Goal: Contribute content: Add original content to the website for others to see

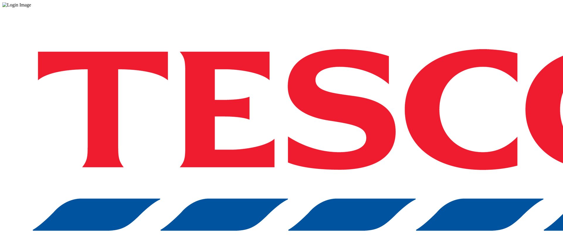
click at [369, 136] on div "Log in to the Spectra’s dashboard using Tesco’s credentials. If you don’t have …" at bounding box center [281, 153] width 558 height 291
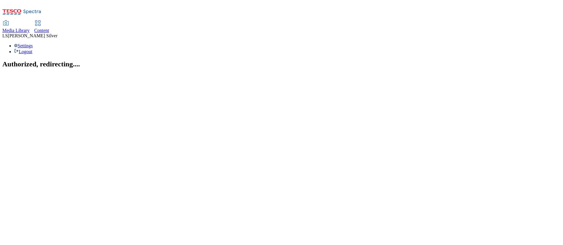
click at [30, 28] on span "Media Library" at bounding box center [15, 30] width 27 height 5
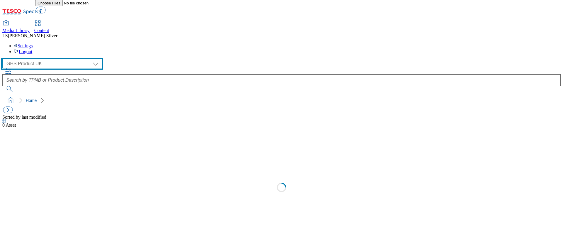
click at [32, 59] on select "GHS Marketing UK GHS Product UK" at bounding box center [52, 63] width 100 height 9
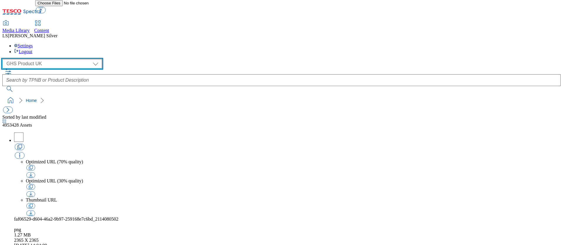
click at [4, 59] on select "GHS Marketing UK GHS Product UK" at bounding box center [52, 63] width 100 height 9
click at [32, 59] on select "GHS Marketing UK GHS Product UK" at bounding box center [52, 63] width 100 height 9
select select "flare-ghs-mktg"
click at [4, 59] on select "GHS Marketing UK GHS Product UK" at bounding box center [52, 63] width 100 height 9
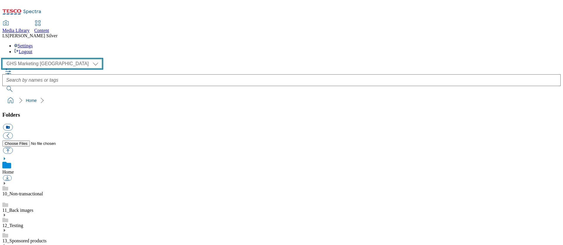
scroll to position [58, 0]
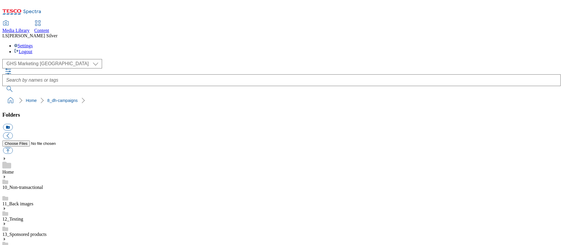
click at [13, 147] on button "button" at bounding box center [8, 150] width 10 height 7
type input "C:\fakepath\1760336242387-ad542547_Bosh_Legobrand_2560X320_V3.jpg"
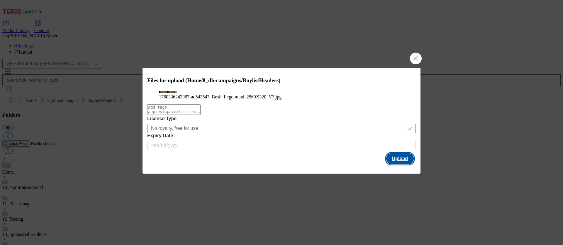
click at [394, 164] on button "Upload" at bounding box center [400, 158] width 28 height 11
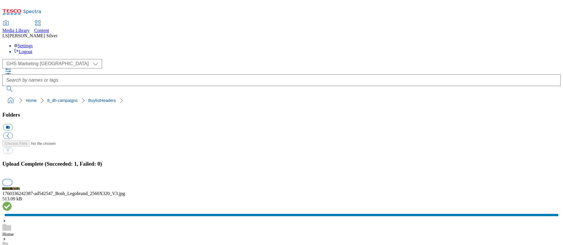
click at [12, 179] on button "button" at bounding box center [7, 182] width 9 height 6
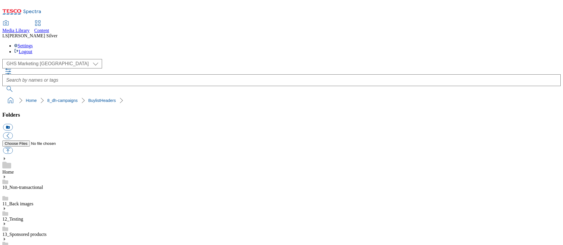
drag, startPoint x: 167, startPoint y: 139, endPoint x: 187, endPoint y: 140, distance: 19.9
copy div "ad542547"
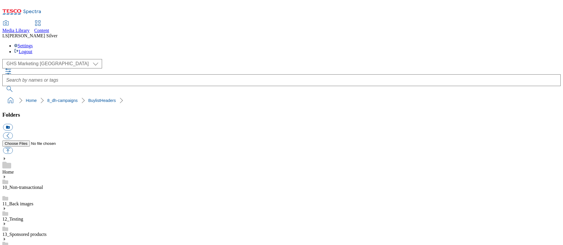
click at [49, 28] on span "Content" at bounding box center [41, 30] width 15 height 5
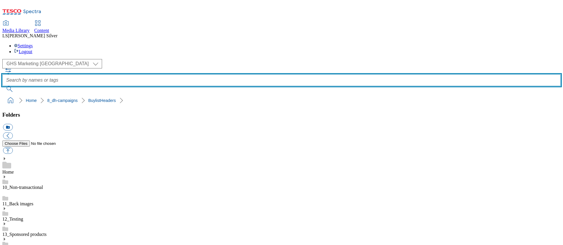
click at [228, 74] on input "text" at bounding box center [281, 80] width 558 height 12
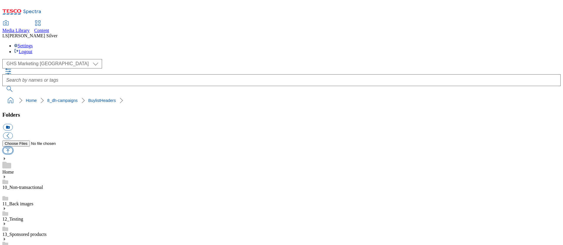
click at [13, 147] on button "button" at bounding box center [8, 150] width 10 height 7
type input "C:\fakepath\1760336242387-ad542547_Bosh_Legobrand_H_1184X333_V2.jpg"
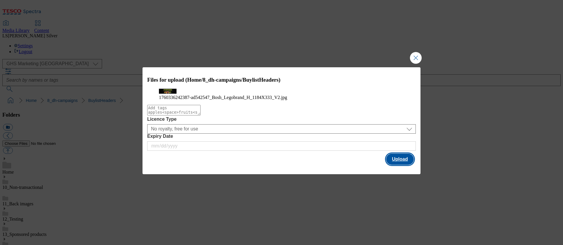
click at [397, 165] on button "Upload" at bounding box center [400, 158] width 28 height 11
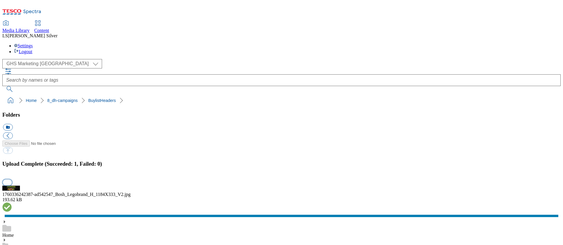
click at [12, 179] on button "button" at bounding box center [7, 182] width 9 height 6
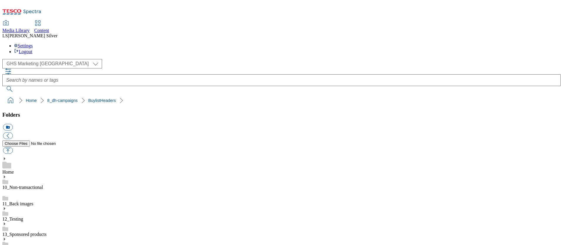
click at [13, 147] on button "button" at bounding box center [8, 150] width 10 height 7
type input "C:\fakepath\1759832971434-ad542514_Moorish_LegoBrand_2560x320_V1.jpg"
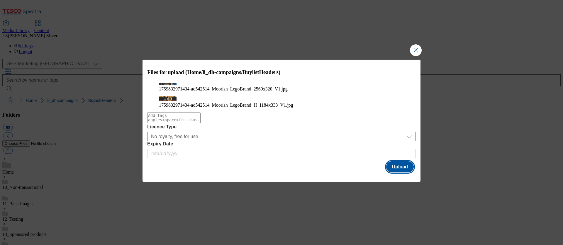
click at [394, 172] on button "Upload" at bounding box center [400, 166] width 28 height 11
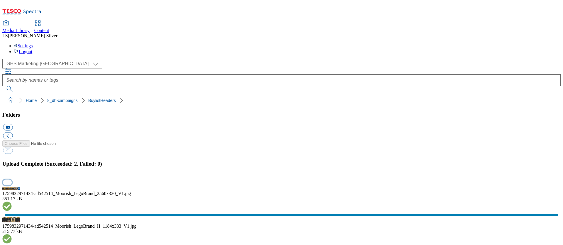
click at [12, 179] on button "button" at bounding box center [7, 182] width 9 height 6
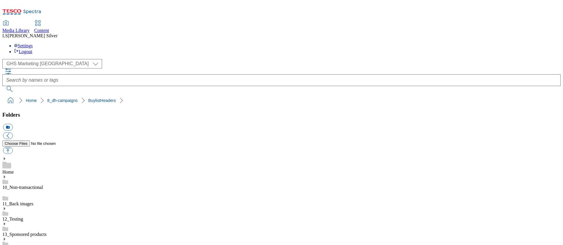
copy div "ad542514"
drag, startPoint x: 167, startPoint y: 139, endPoint x: 186, endPoint y: 138, distance: 19.4
click at [49, 28] on span "Content" at bounding box center [41, 30] width 15 height 5
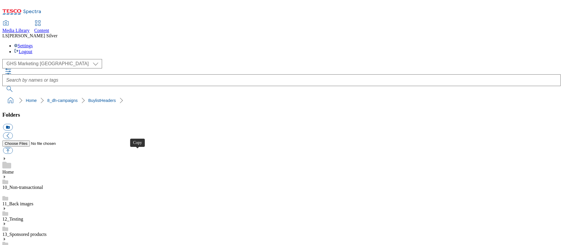
click at [13, 147] on button "button" at bounding box center [8, 150] width 10 height 7
type input "C:\fakepath\1760441523666-ad541914_Peroni_LegoBrand_H_1184x333_V5.jpg"
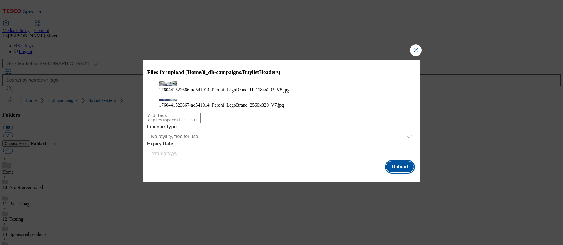
click at [400, 169] on button "Upload" at bounding box center [400, 166] width 28 height 11
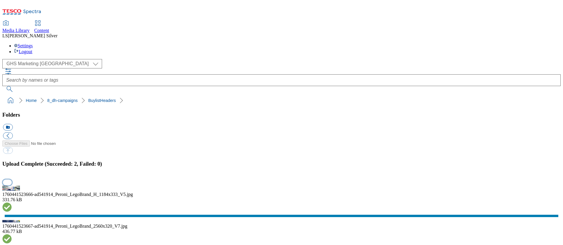
click at [12, 179] on button "button" at bounding box center [7, 182] width 9 height 6
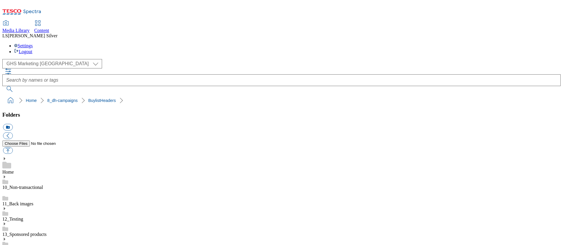
drag, startPoint x: 167, startPoint y: 139, endPoint x: 186, endPoint y: 139, distance: 18.8
copy div "ad541914"
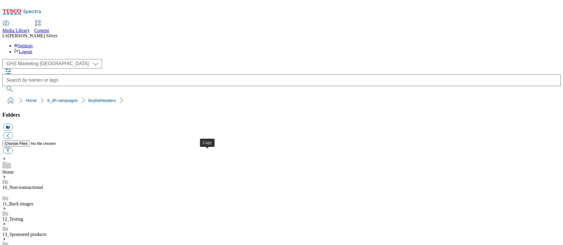
click at [13, 147] on button "button" at bounding box center [8, 150] width 10 height 7
type input "C:\fakepath\1760443132362-ad541885_Tropicana_Legobrand_2560X320_V2.jpg"
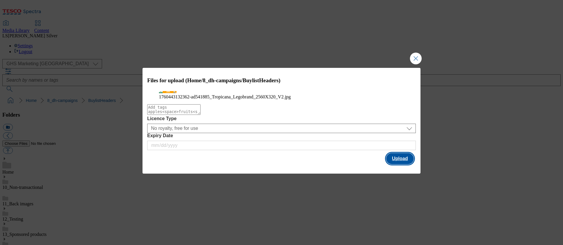
click at [396, 164] on button "Upload" at bounding box center [400, 158] width 28 height 11
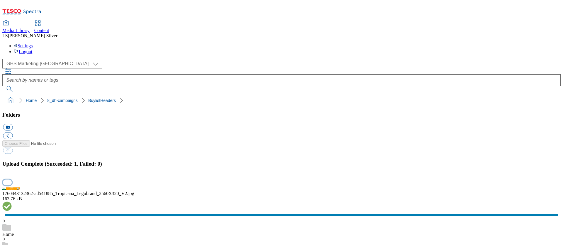
click at [12, 179] on button "button" at bounding box center [7, 182] width 9 height 6
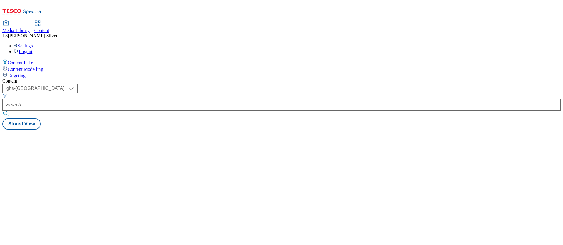
select select "ghs-[GEOGRAPHIC_DATA]"
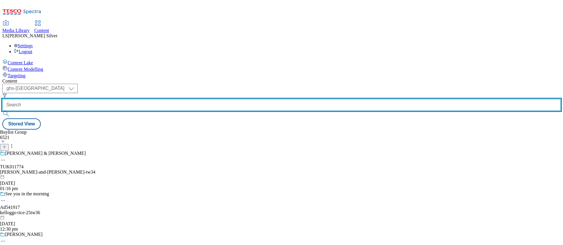
click at [133, 99] on input "text" at bounding box center [281, 105] width 558 height 12
paste input "bosh-ready-meals-25tw34/"
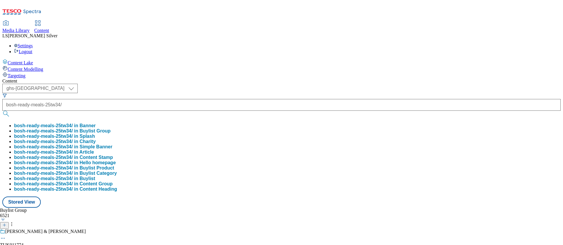
click at [111, 128] on button "bosh-ready-meals-25tw34/ in Buylist Group" at bounding box center [62, 130] width 96 height 5
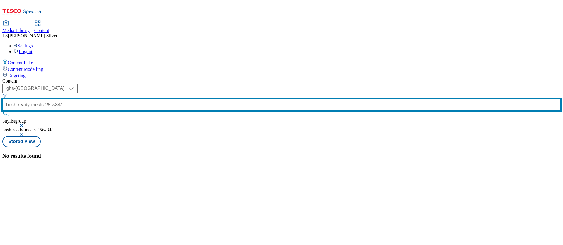
drag, startPoint x: 146, startPoint y: 46, endPoint x: 216, endPoint y: 48, distance: 69.2
click at [216, 84] on div "( optional ) ghs-roi ghs-uk ghs-uk bosh-ready-meals-25tw34/ buylistgroup bosh-r…" at bounding box center [281, 110] width 558 height 52
type input "bosh-ready-meals-25tw34"
click at [2, 111] on button "submit" at bounding box center [6, 114] width 8 height 6
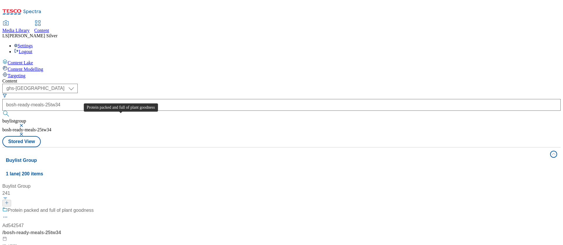
click at [94, 206] on div "Protein packed and full of plant goodness" at bounding box center [51, 209] width 86 height 7
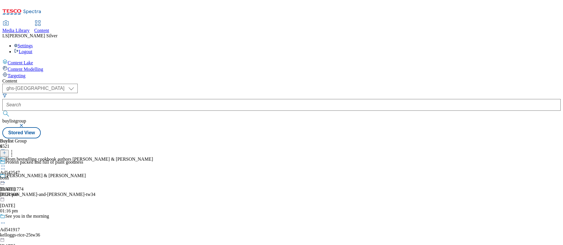
click at [6, 163] on icon at bounding box center [3, 166] width 6 height 6
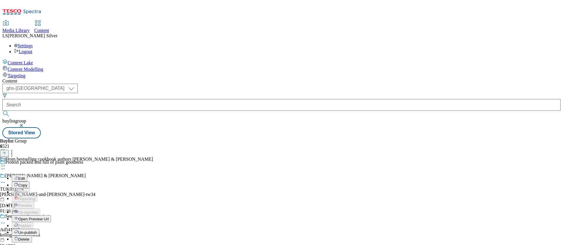
click at [25, 176] on span "Edit" at bounding box center [21, 178] width 7 height 4
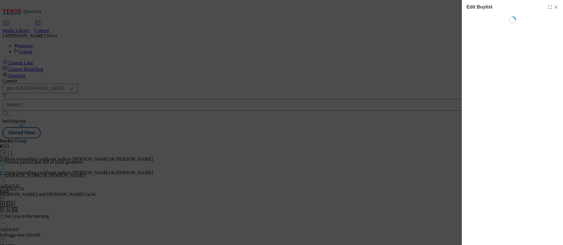
select select "tactical"
select select "supplier funded short term 1-3 weeks"
select select "dunnhumby"
select select "Banner"
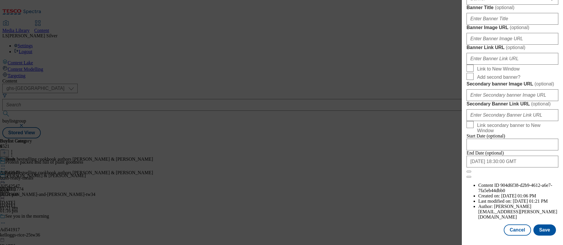
scroll to position [534, 0]
click at [500, 45] on input "Banner Image URL ( optional )" at bounding box center [513, 39] width 92 height 12
paste input "https://digitalcontent.api.tesco.com/v2/media/ghs-mktg/a0dec781-f2e5-498c-8100-…"
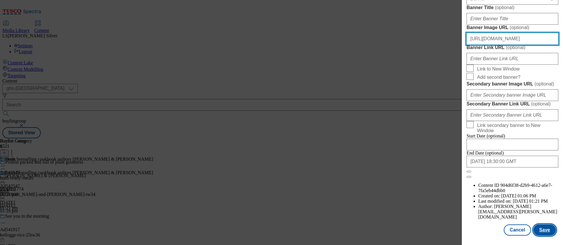
type input "https://digitalcontent.api.tesco.com/v2/media/ghs-mktg/a0dec781-f2e5-498c-8100-…"
click at [539, 228] on button "Save" at bounding box center [544, 229] width 23 height 11
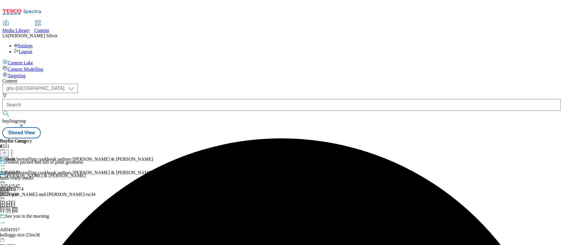
click at [6, 176] on icon at bounding box center [3, 179] width 6 height 6
click at [32, 216] on span "Preview" at bounding box center [25, 218] width 14 height 4
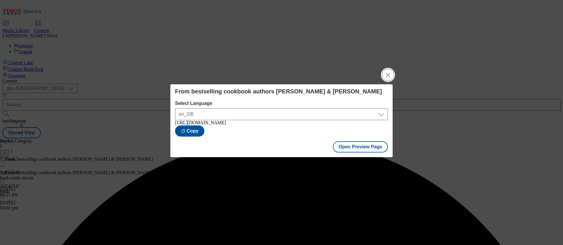
click at [386, 74] on button "Close Modal" at bounding box center [388, 75] width 12 height 12
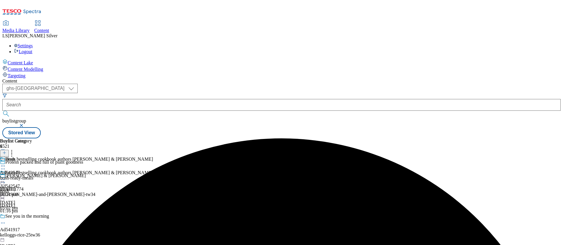
click at [6, 176] on icon at bounding box center [3, 179] width 6 height 6
click at [31, 237] on span "Publish" at bounding box center [24, 239] width 13 height 4
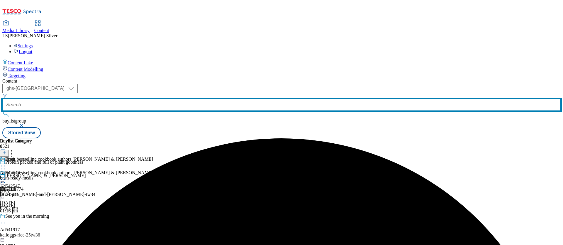
click at [149, 99] on input "text" at bounding box center [281, 105] width 558 height 12
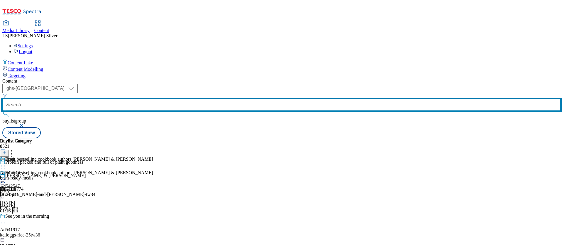
paste input "/bakkavor-moorish-25tw34/"
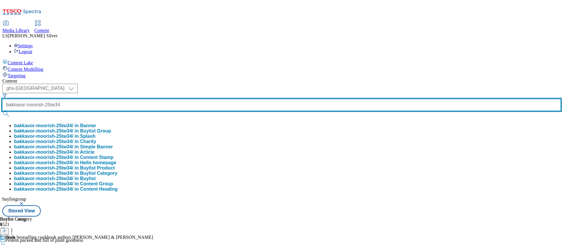
scroll to position [0, 6]
type input "bakkavor-moorish-25tw34"
click at [2, 111] on button "submit" at bounding box center [6, 114] width 8 height 6
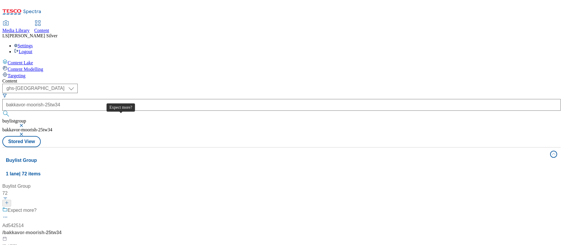
click at [37, 206] on div "Expect more?" at bounding box center [22, 209] width 29 height 7
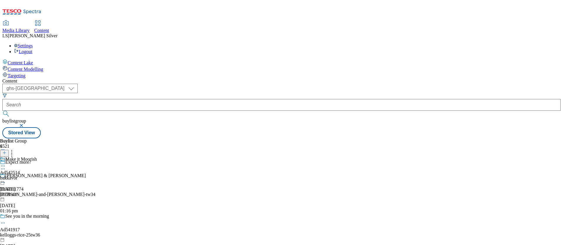
click at [6, 163] on icon at bounding box center [3, 166] width 6 height 6
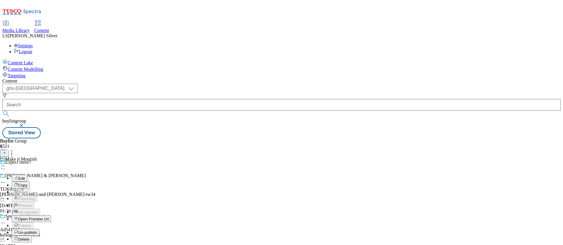
click at [25, 176] on span "Edit" at bounding box center [21, 178] width 7 height 4
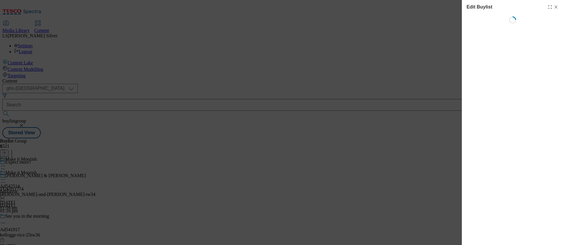
select select "tactical"
select select "supplier funded short term 1-3 weeks"
select select "dunnhumby"
select select "Banner"
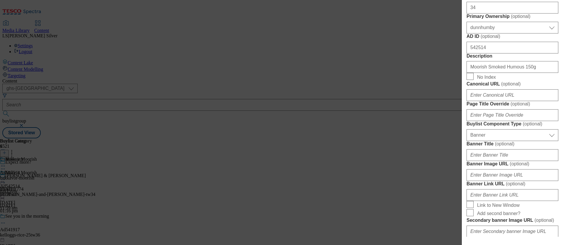
scroll to position [446, 0]
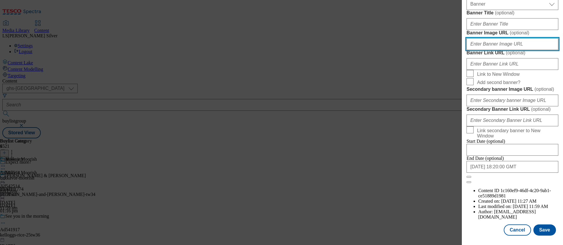
click at [499, 50] on input "Banner Image URL ( optional )" at bounding box center [513, 44] width 92 height 12
paste input "https://digitalcontent.api.tesco.com/v2/media/ghs-mktg/77d0efef-b8a8-4a84-bc1b-…"
type input "https://digitalcontent.api.tesco.com/v2/media/ghs-mktg/77d0efef-b8a8-4a84-bc1b-…"
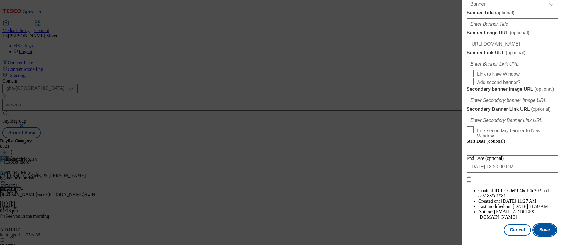
click at [543, 230] on button "Save" at bounding box center [544, 229] width 23 height 11
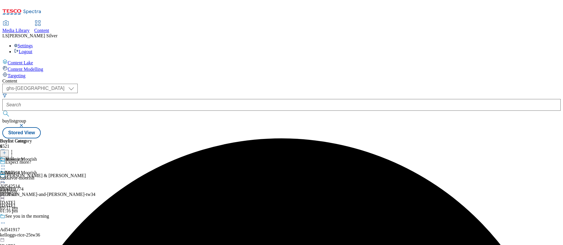
click at [6, 176] on icon at bounding box center [3, 179] width 6 height 6
click at [32, 216] on span "Preview" at bounding box center [25, 218] width 14 height 4
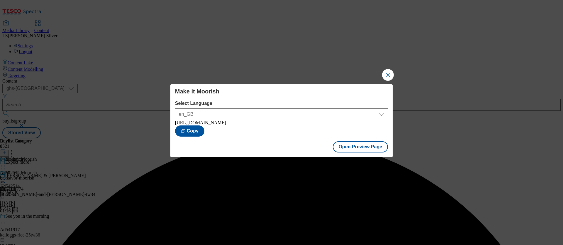
click at [396, 77] on div "Make it Moorish Select Language en_GB en_GB https://www.tesco.com/groceries/en-…" at bounding box center [281, 122] width 563 height 245
click at [392, 76] on button "Close Modal" at bounding box center [388, 75] width 12 height 12
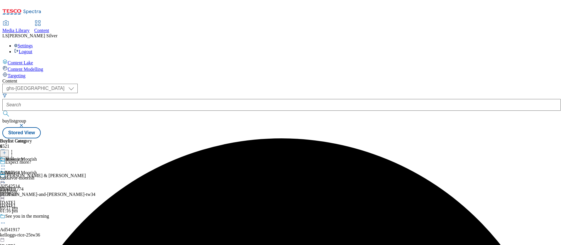
click at [6, 176] on icon at bounding box center [3, 179] width 6 height 6
click at [31, 237] on span "Publish" at bounding box center [24, 239] width 13 height 4
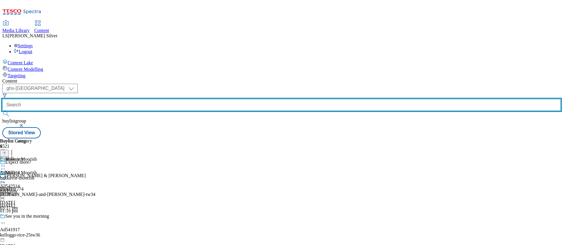
click at [136, 99] on input "text" at bounding box center [281, 105] width 558 height 12
paste input "ad541914"
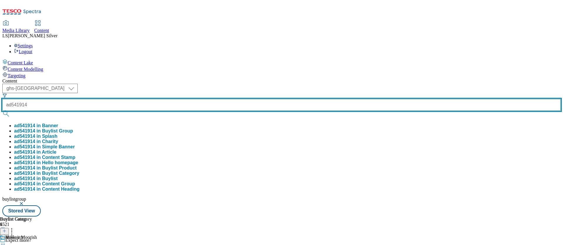
type input "ad541914"
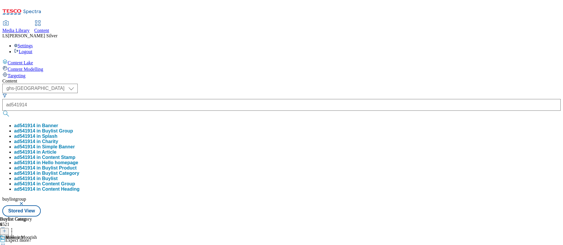
click at [73, 128] on button "ad541914 in Buylist Group" at bounding box center [43, 130] width 59 height 5
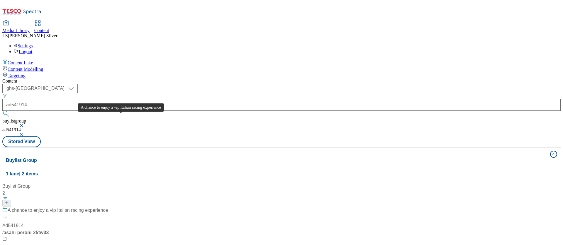
click at [108, 206] on div "A chance to enjoy a vip Italian racing experience" at bounding box center [58, 209] width 100 height 7
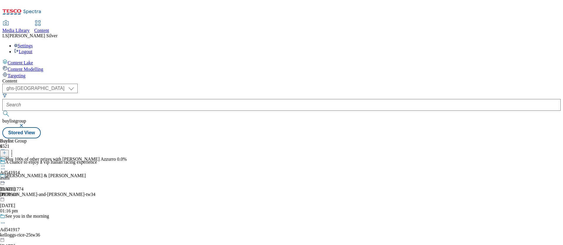
click at [6, 163] on icon at bounding box center [3, 166] width 6 height 6
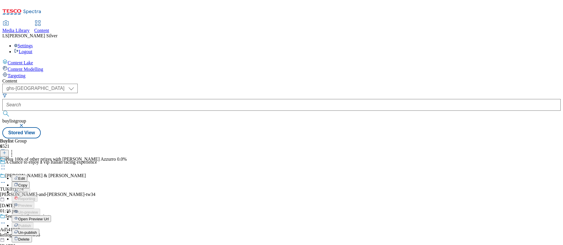
click at [25, 176] on span "Edit" at bounding box center [21, 178] width 7 height 4
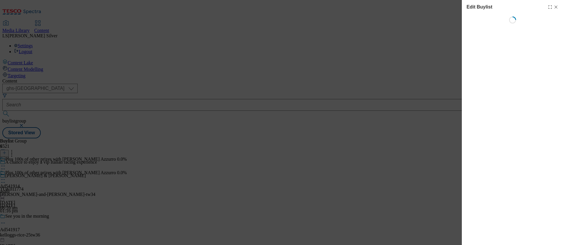
select select "tactical"
select select "supplier funded short term 1-3 weeks"
select select "dunnhumby"
select select "Banner"
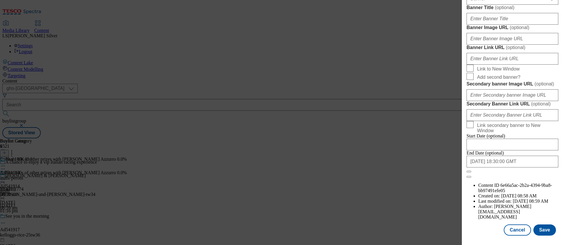
scroll to position [474, 0]
click at [512, 45] on input "Banner Image URL ( optional )" at bounding box center [513, 39] width 92 height 12
paste input "https://digitalcontent.api.tesco.com/v2/media/ghs-mktg/d1ee7599-6127-4524-9cb6-…"
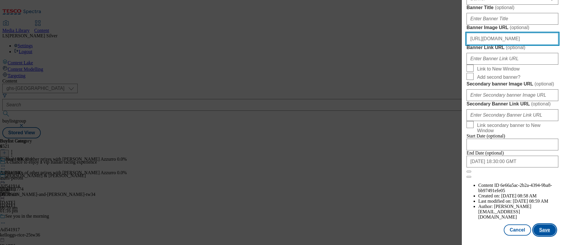
type input "https://digitalcontent.api.tesco.com/v2/media/ghs-mktg/d1ee7599-6127-4524-9cb6-…"
click at [542, 225] on button "Save" at bounding box center [544, 229] width 23 height 11
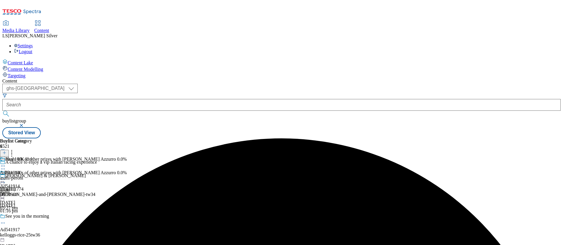
click at [6, 176] on icon at bounding box center [3, 179] width 6 height 6
click at [32, 216] on span "Preview" at bounding box center [25, 218] width 14 height 4
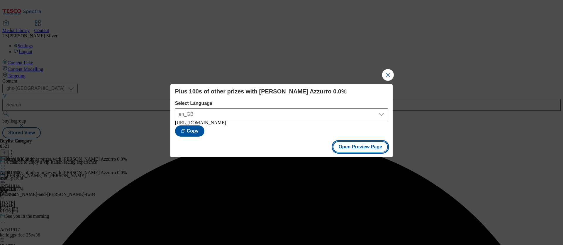
click at [357, 145] on button "Open Preview Page" at bounding box center [360, 146] width 55 height 11
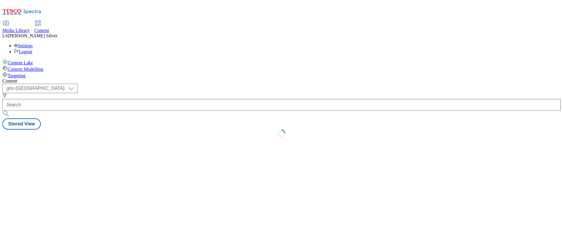
select select "ghs-[GEOGRAPHIC_DATA]"
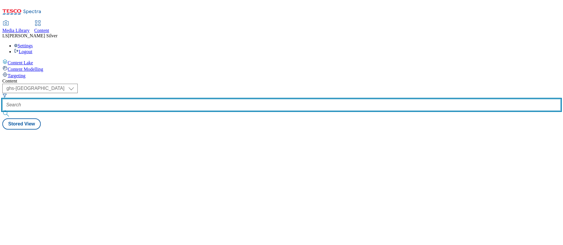
click at [146, 99] on input "text" at bounding box center [281, 105] width 558 height 12
paste input "ad542514"
type input "ad542514"
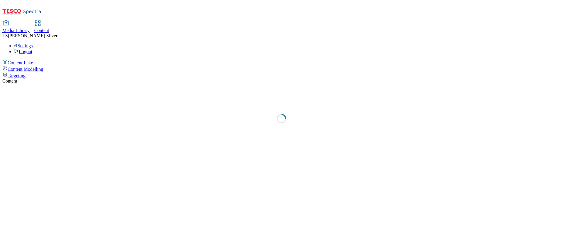
select select "ghs-[GEOGRAPHIC_DATA]"
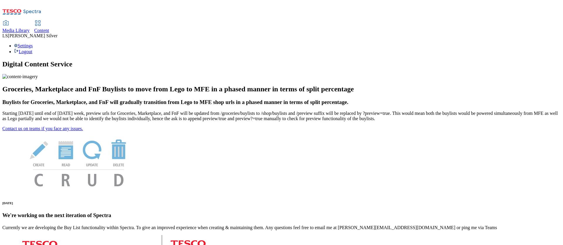
click at [30, 21] on link "Media Library" at bounding box center [15, 27] width 27 height 12
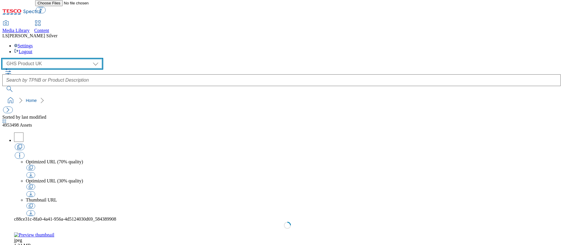
click at [35, 59] on select "GHS Marketing UK GHS Product UK" at bounding box center [52, 63] width 100 height 9
select select "flare-ghs-mktg"
click at [4, 59] on select "GHS Marketing UK GHS Product UK" at bounding box center [52, 63] width 100 height 9
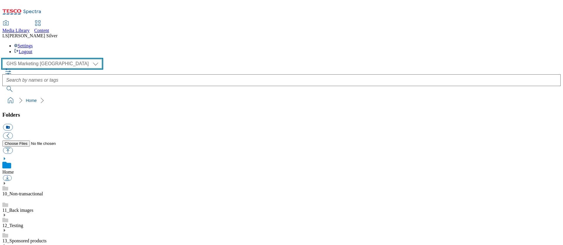
scroll to position [57, 0]
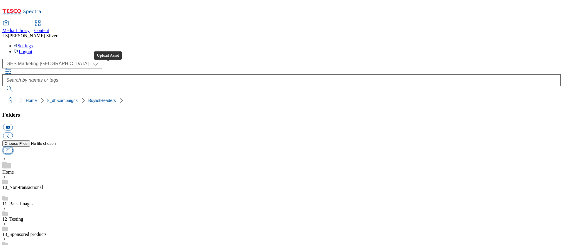
click at [13, 147] on button "button" at bounding box center [8, 150] width 10 height 7
type input "C:\fakepath\Ad_541714_Thumbnail_264x264 Vivera.png"
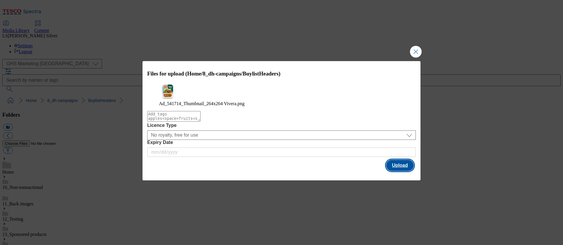
click at [401, 170] on button "Upload" at bounding box center [400, 165] width 28 height 11
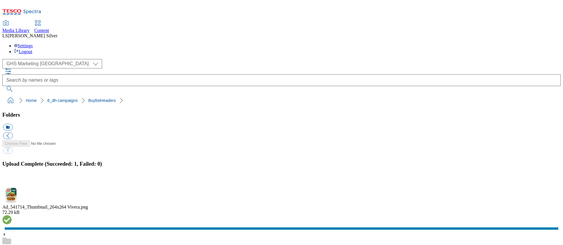
click at [12, 179] on button "button" at bounding box center [7, 182] width 9 height 6
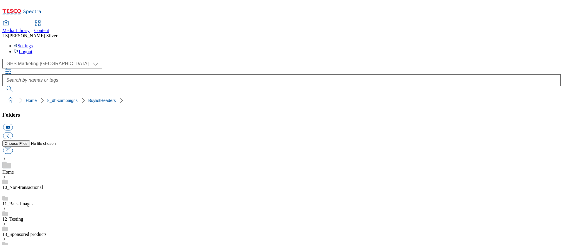
click at [41, 20] on icon at bounding box center [37, 23] width 7 height 7
click at [13, 147] on button "button" at bounding box center [8, 150] width 10 height 7
type input "C:\fakepath\1760437886310-BLH_1184x333 (1).png"
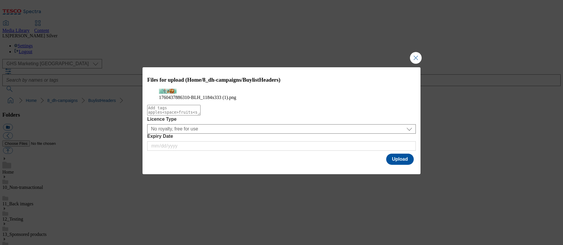
click at [396, 162] on div "Files for upload (Home/8_dh-campaigns/BuylistHeaders) 1760437886310-BLH_1184x33…" at bounding box center [282, 116] width 278 height 99
click at [397, 165] on button "Upload" at bounding box center [400, 158] width 28 height 11
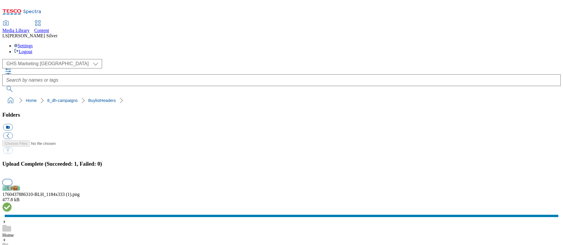
click at [12, 179] on button "button" at bounding box center [7, 182] width 9 height 6
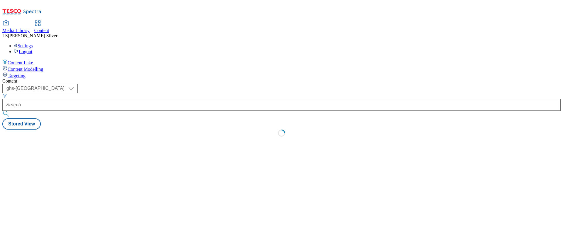
select select "ghs-[GEOGRAPHIC_DATA]"
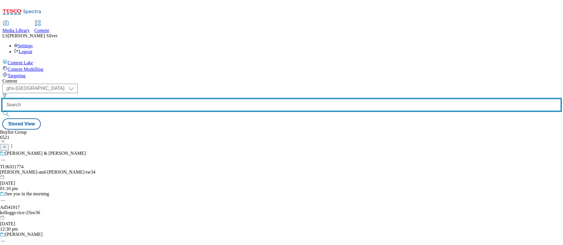
click at [152, 99] on input "text" at bounding box center [281, 105] width 558 height 12
paste input "541714"
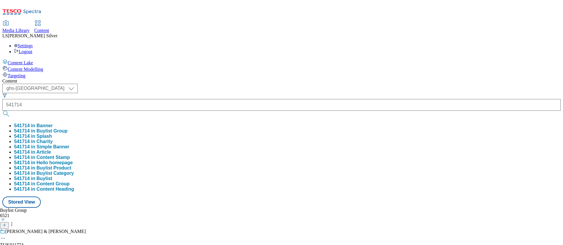
click at [67, 128] on button "541714 in Buylist Group" at bounding box center [40, 130] width 53 height 5
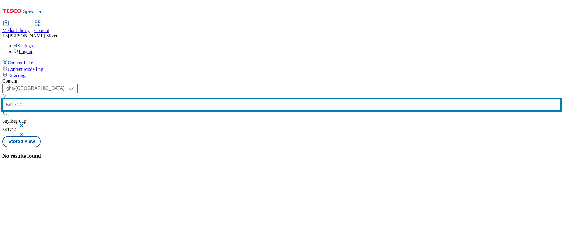
click at [144, 99] on input "541714" at bounding box center [281, 105] width 558 height 12
click at [2, 111] on button "submit" at bounding box center [6, 114] width 8 height 6
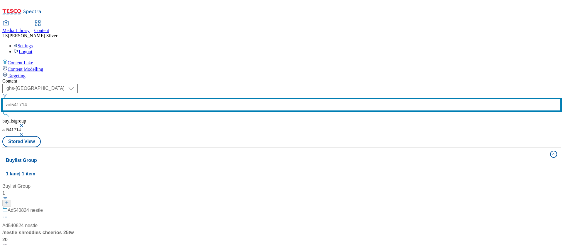
paste input "mfme-25tw3"
type input "mfme-25tw34"
click at [2, 111] on button "submit" at bounding box center [6, 114] width 8 height 6
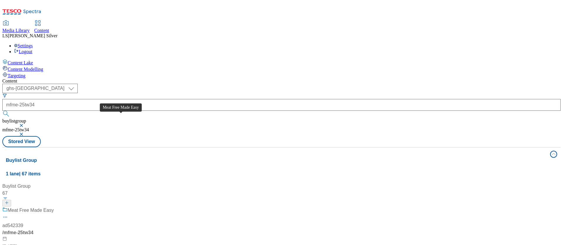
click at [54, 206] on span "Meat Free Made Easy" at bounding box center [31, 209] width 46 height 7
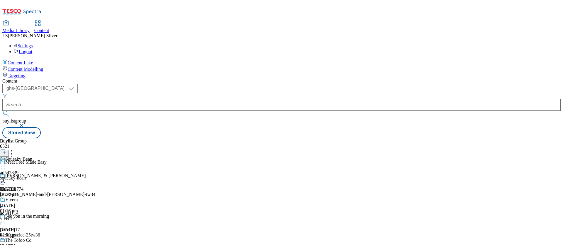
scroll to position [38, 0]
click at [6, 203] on icon at bounding box center [3, 206] width 6 height 6
click at [25, 216] on span "Edit" at bounding box center [21, 218] width 7 height 4
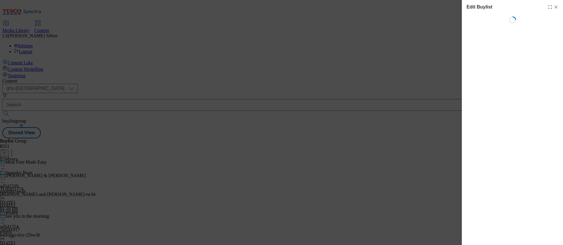
select select "tactical"
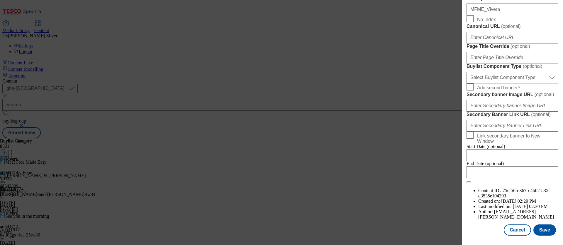
scroll to position [418, 0]
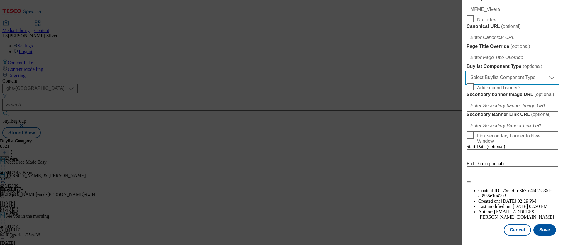
click at [515, 83] on select "Select Buylist Component Type Banner Competition Header Meal" at bounding box center [513, 78] width 92 height 12
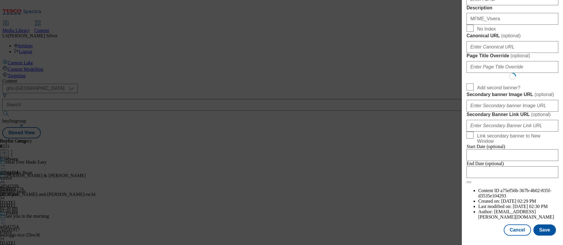
scroll to position [0, 0]
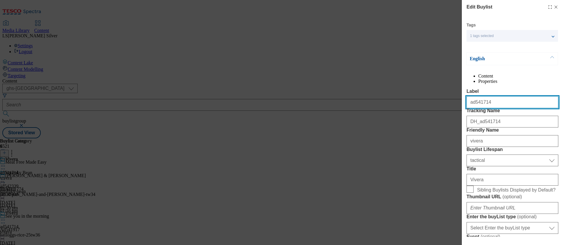
select select "Banner"
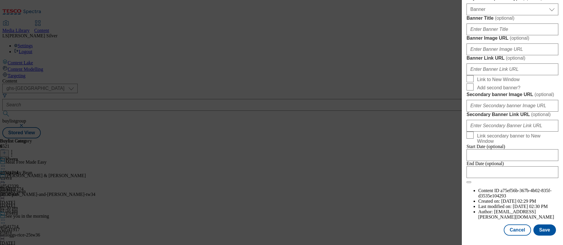
scroll to position [535, 0]
click at [508, 55] on input "Banner Image URL ( optional )" at bounding box center [513, 49] width 92 height 12
paste input "[URL][DOMAIN_NAME]"
type input "[URL][DOMAIN_NAME]"
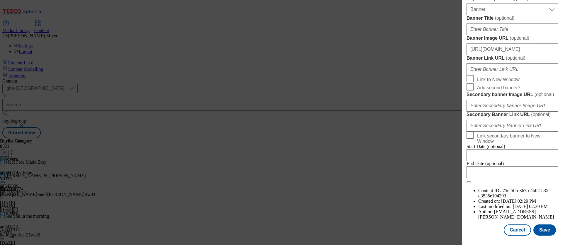
scroll to position [145, 0]
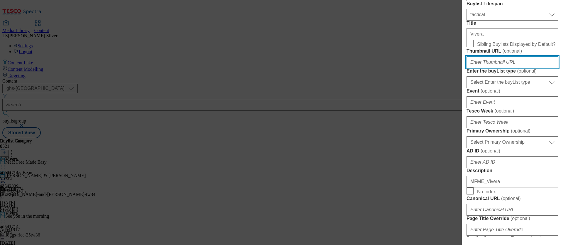
click at [483, 68] on input "Thumbnail URL ( optional )" at bounding box center [513, 62] width 92 height 12
paste input "[URL][DOMAIN_NAME]"
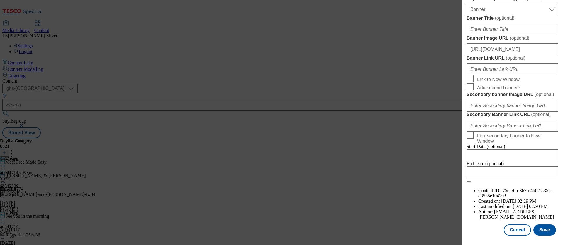
scroll to position [604, 0]
type input "[URL][DOMAIN_NAME]"
click at [543, 224] on button "Save" at bounding box center [544, 229] width 23 height 11
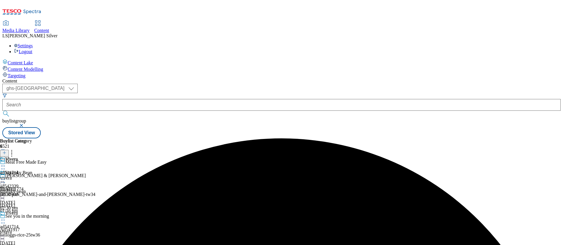
click at [50, 210] on div "Vivera ad541714 vivera [DATE] 03:57 pm" at bounding box center [25, 230] width 50 height 40
click at [6, 217] on icon at bounding box center [3, 220] width 6 height 6
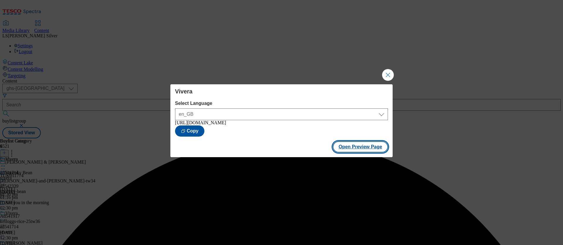
click at [350, 146] on button "Open Preview Page" at bounding box center [360, 146] width 55 height 11
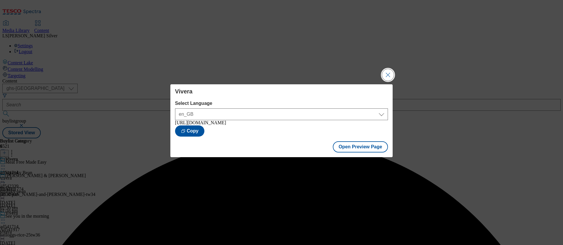
click at [391, 74] on button "Close Modal" at bounding box center [388, 75] width 12 height 12
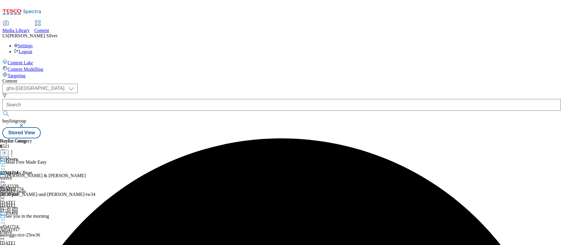
click at [6, 217] on icon at bounding box center [3, 220] width 6 height 6
